Goal: Transaction & Acquisition: Purchase product/service

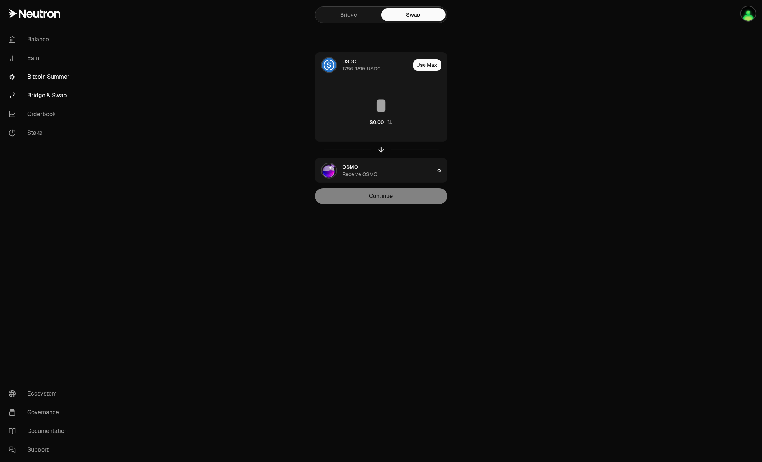
click at [45, 74] on link "Bitcoin Summer" at bounding box center [40, 77] width 75 height 19
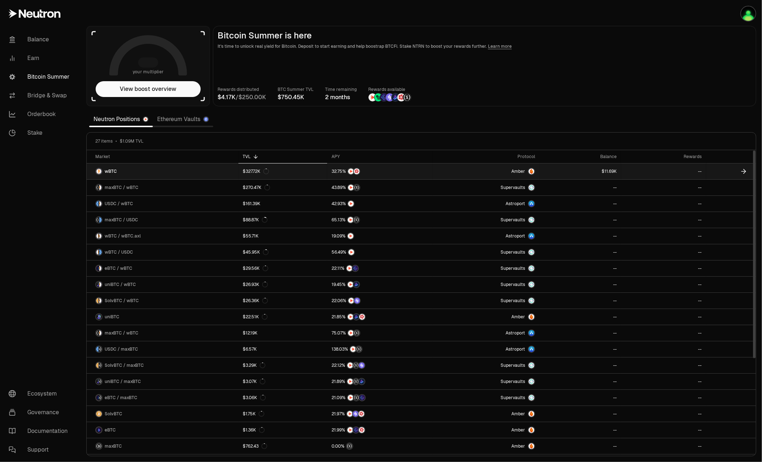
click at [110, 171] on span "wBTC" at bounding box center [111, 172] width 12 height 6
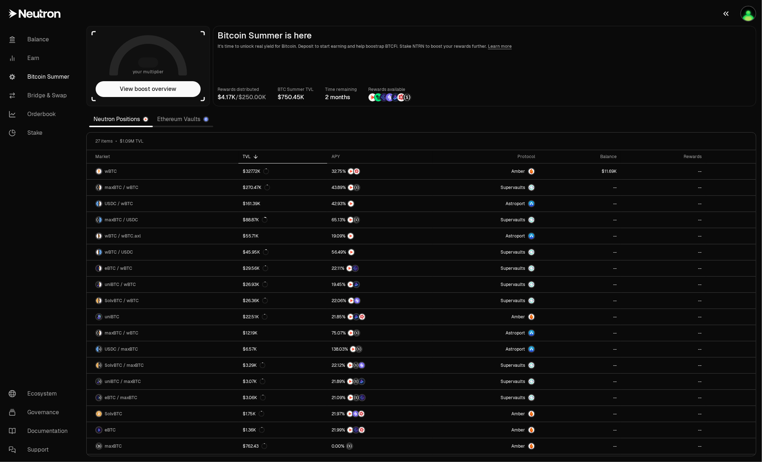
click at [343, 16] on img "button" at bounding box center [748, 13] width 14 height 14
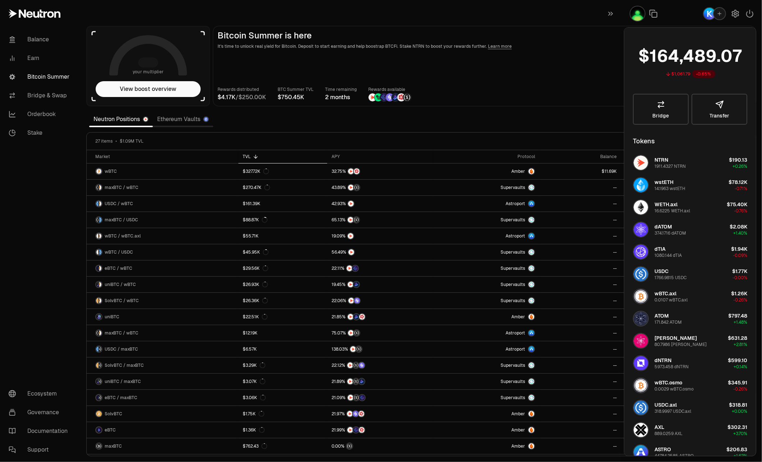
click at [343, 59] on main "Bitcoin Summer is here It's time to unlock real yield for Bitcoin. Deposit to s…" at bounding box center [484, 66] width 543 height 81
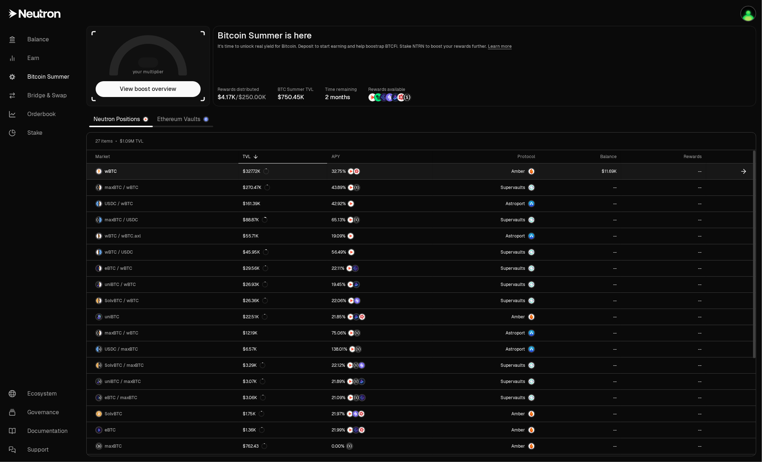
click at [280, 168] on link "$327.72K" at bounding box center [282, 172] width 89 height 16
